Goal: Use online tool/utility: Use online tool/utility

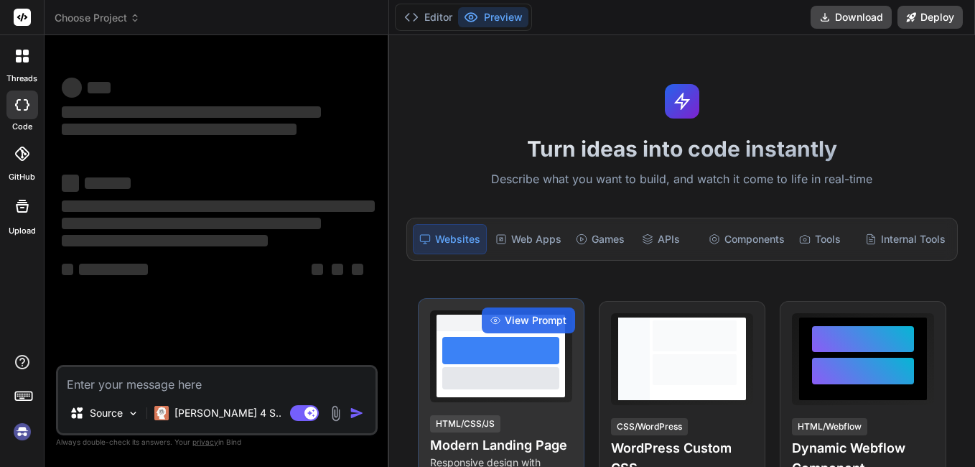
scroll to position [215, 0]
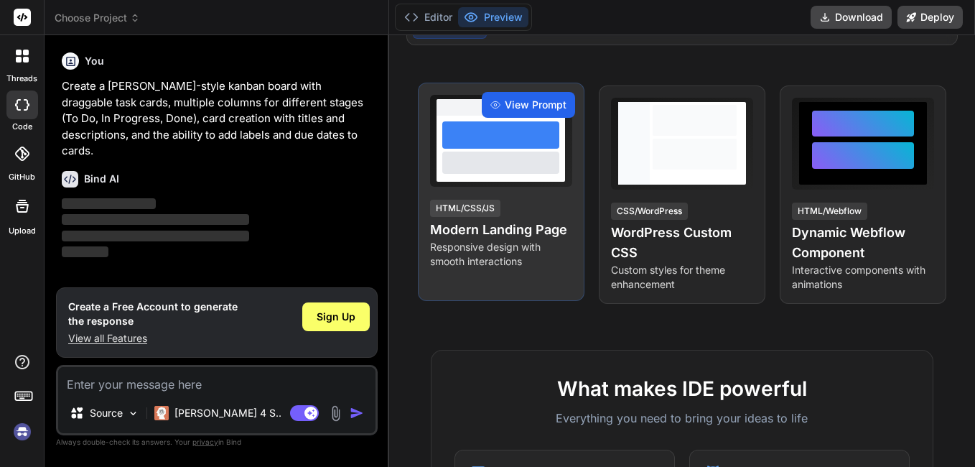
click at [528, 102] on span "View Prompt" at bounding box center [536, 105] width 62 height 14
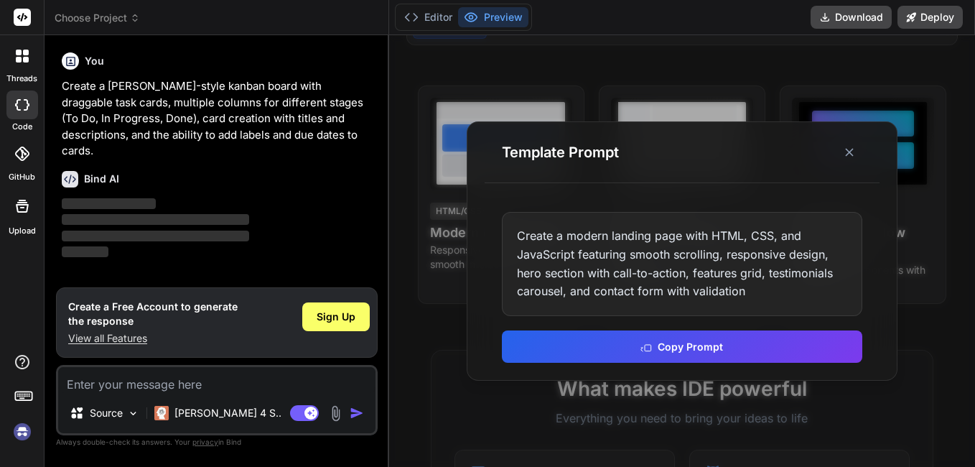
click at [612, 228] on div "Create a modern landing page with HTML, CSS, and JavaScript featuring smooth sc…" at bounding box center [682, 263] width 360 height 103
drag, startPoint x: 845, startPoint y: 146, endPoint x: 357, endPoint y: 150, distance: 488.1
click at [845, 147] on icon at bounding box center [849, 152] width 14 height 14
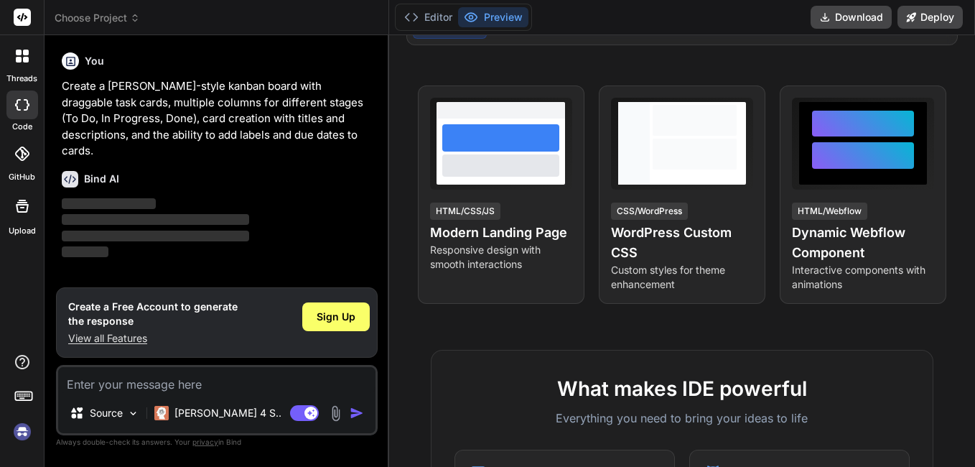
click at [23, 52] on icon at bounding box center [26, 53] width 6 height 6
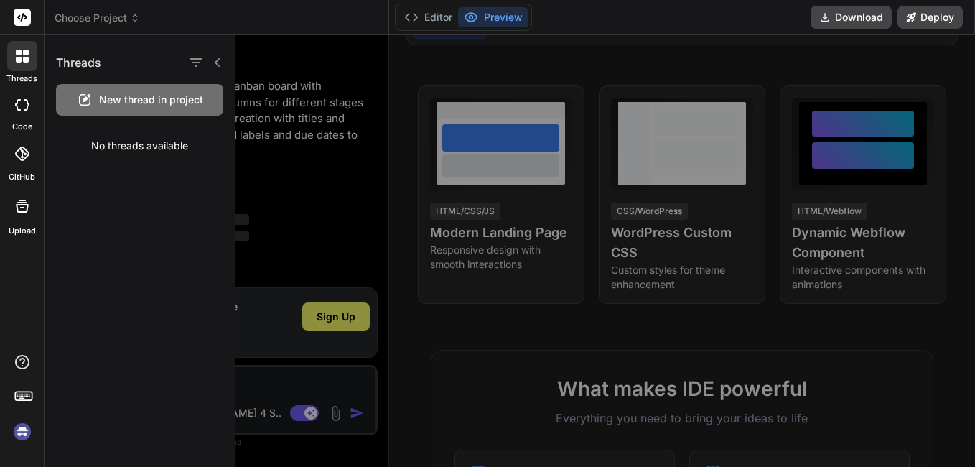
click at [11, 109] on div at bounding box center [22, 104] width 32 height 29
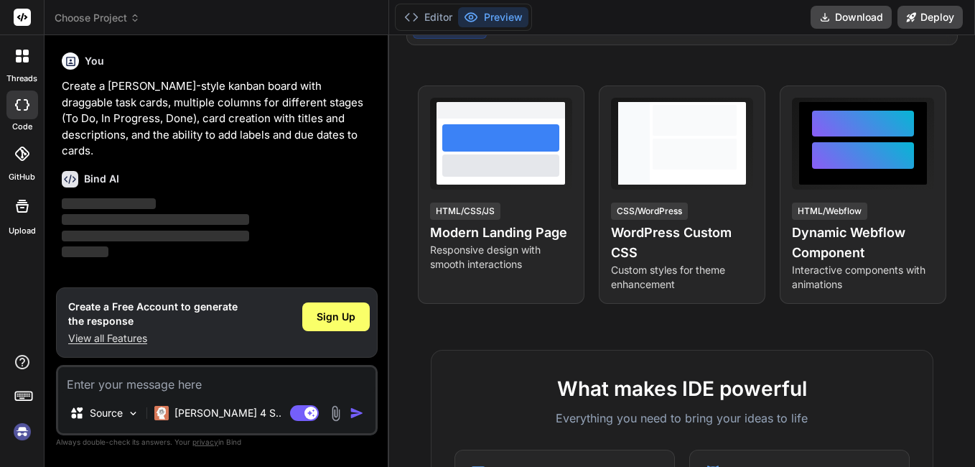
click at [12, 149] on div at bounding box center [22, 154] width 32 height 32
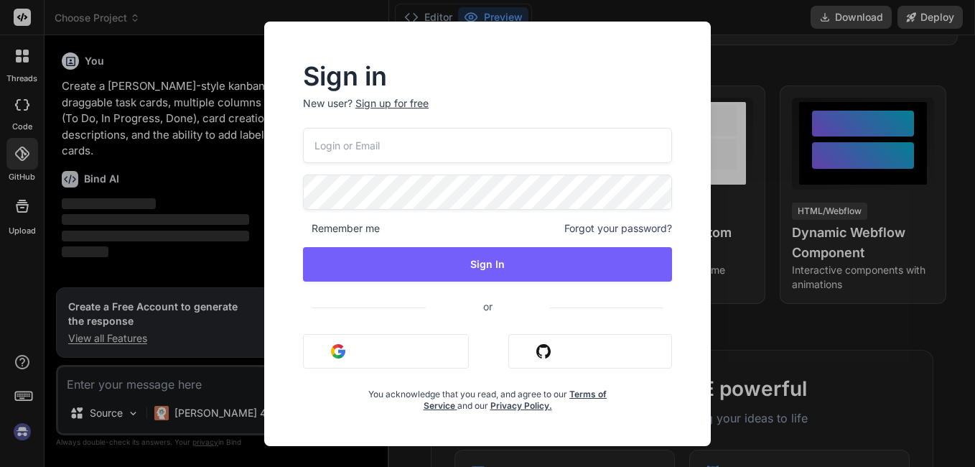
click at [24, 115] on div "Sign in New user? Sign up for free Remember me Forgot your password? Sign In or…" at bounding box center [487, 233] width 975 height 467
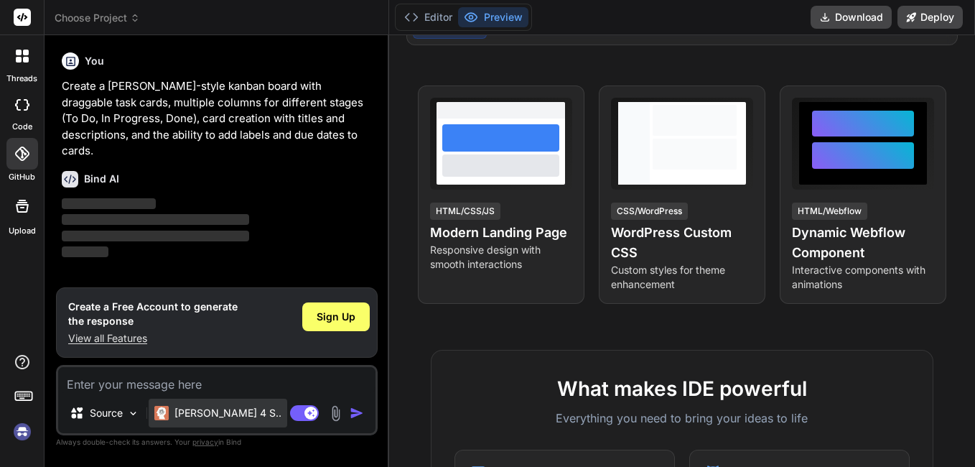
click at [175, 409] on p "[PERSON_NAME] 4 S.." at bounding box center [227, 413] width 107 height 14
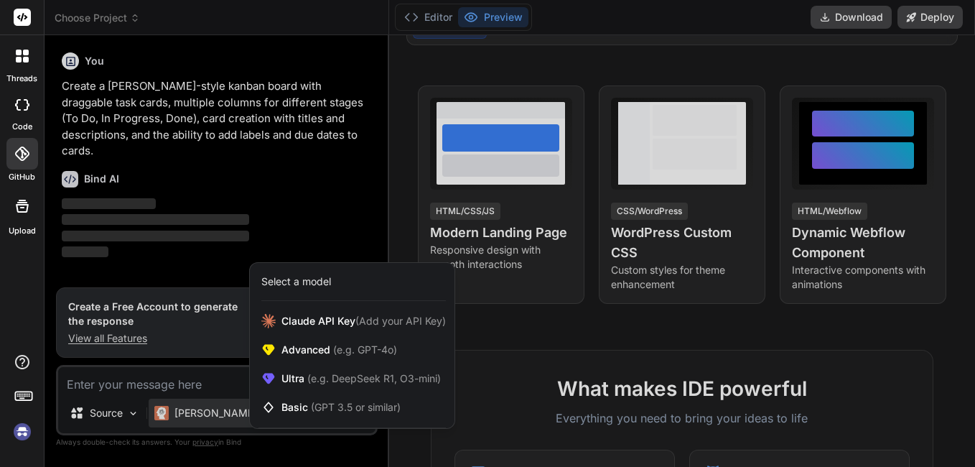
click at [347, 193] on div at bounding box center [487, 233] width 975 height 467
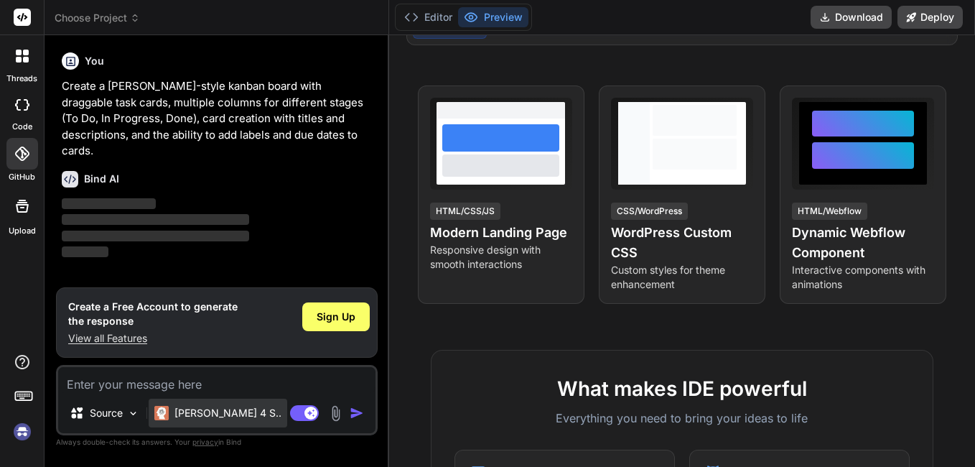
click at [223, 413] on p "[PERSON_NAME] 4 S.." at bounding box center [227, 413] width 107 height 14
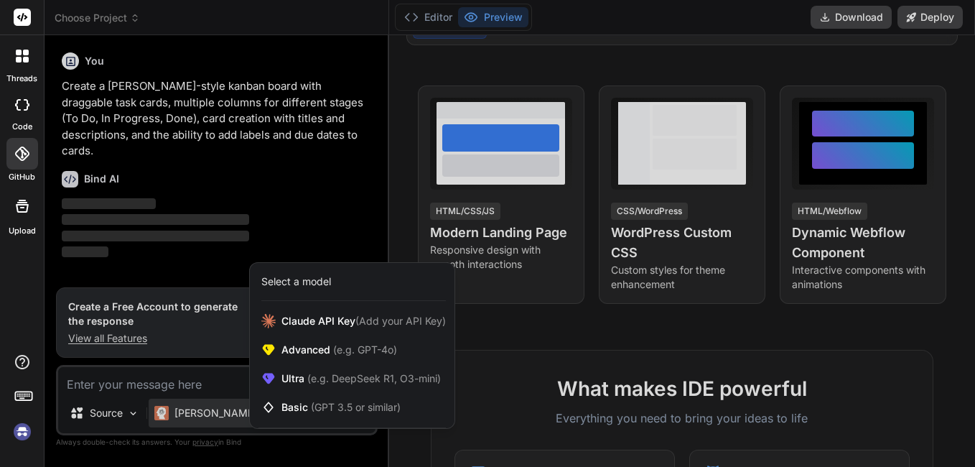
drag, startPoint x: 223, startPoint y: 413, endPoint x: 418, endPoint y: 289, distance: 231.4
drag, startPoint x: 418, startPoint y: 289, endPoint x: 305, endPoint y: 143, distance: 184.2
click at [305, 143] on div at bounding box center [487, 233] width 975 height 467
type textarea "x"
